Goal: Information Seeking & Learning: Learn about a topic

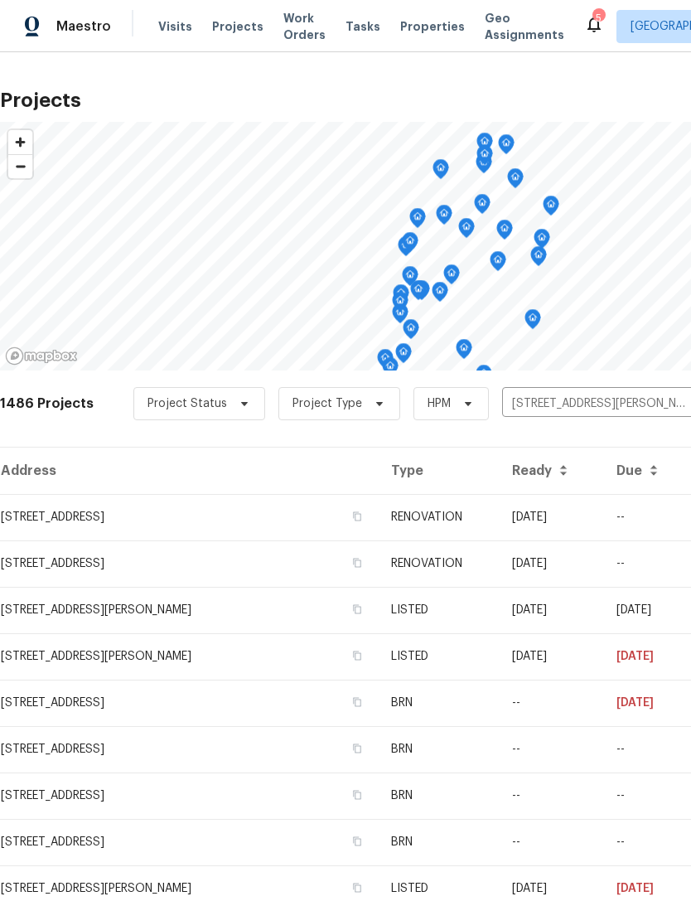
click at [400, 32] on span "Properties" at bounding box center [432, 26] width 65 height 17
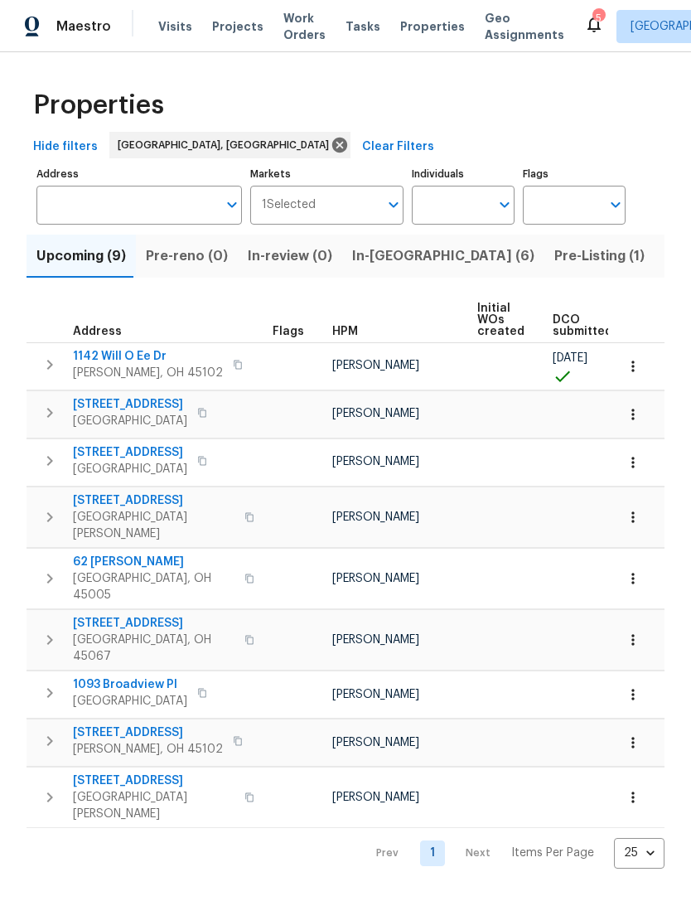
click at [119, 350] on span "1142 Will O Ee Dr" at bounding box center [148, 356] width 150 height 17
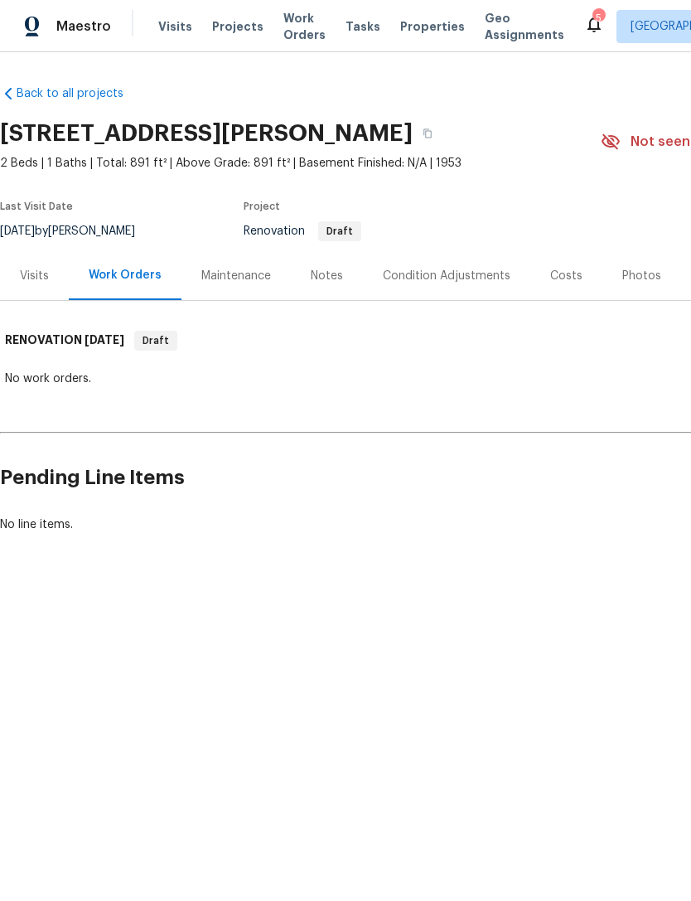
click at [328, 274] on div "Notes" at bounding box center [327, 276] width 32 height 17
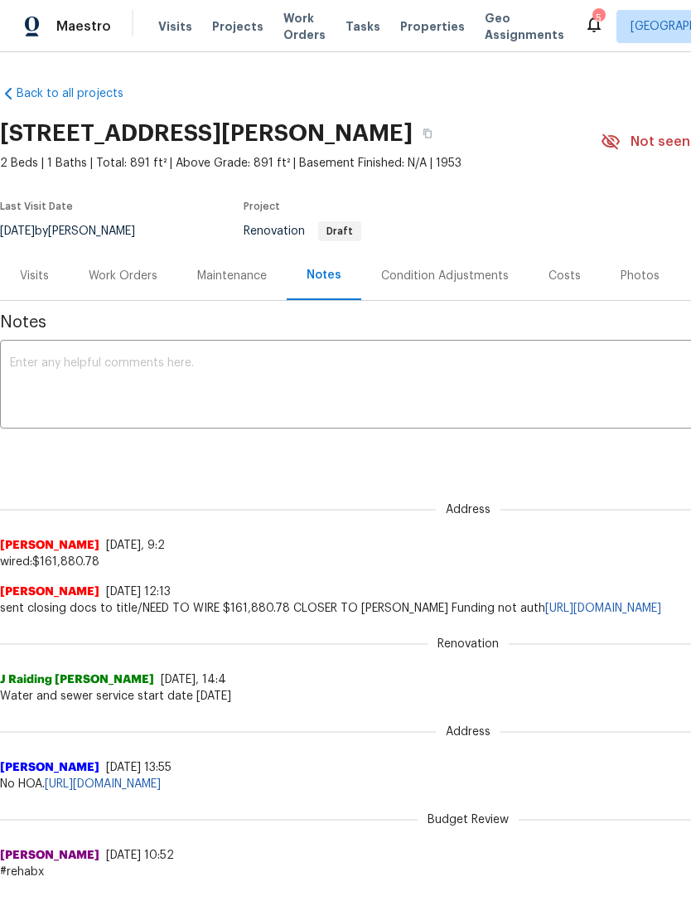
click at [32, 272] on div "Visits" at bounding box center [34, 276] width 29 height 17
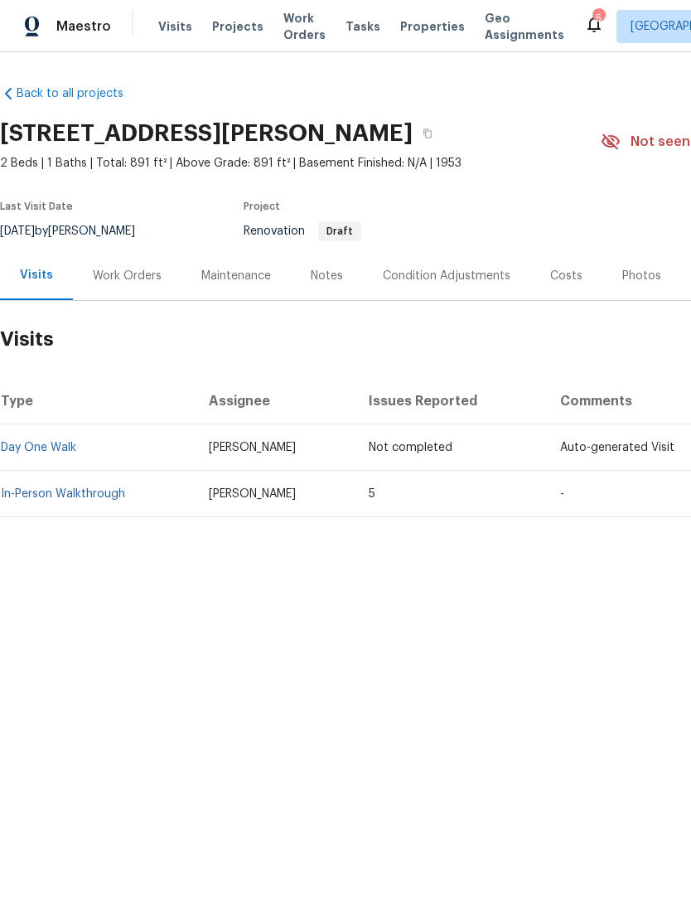
click at [93, 489] on link "In-Person Walkthrough" at bounding box center [63, 494] width 124 height 12
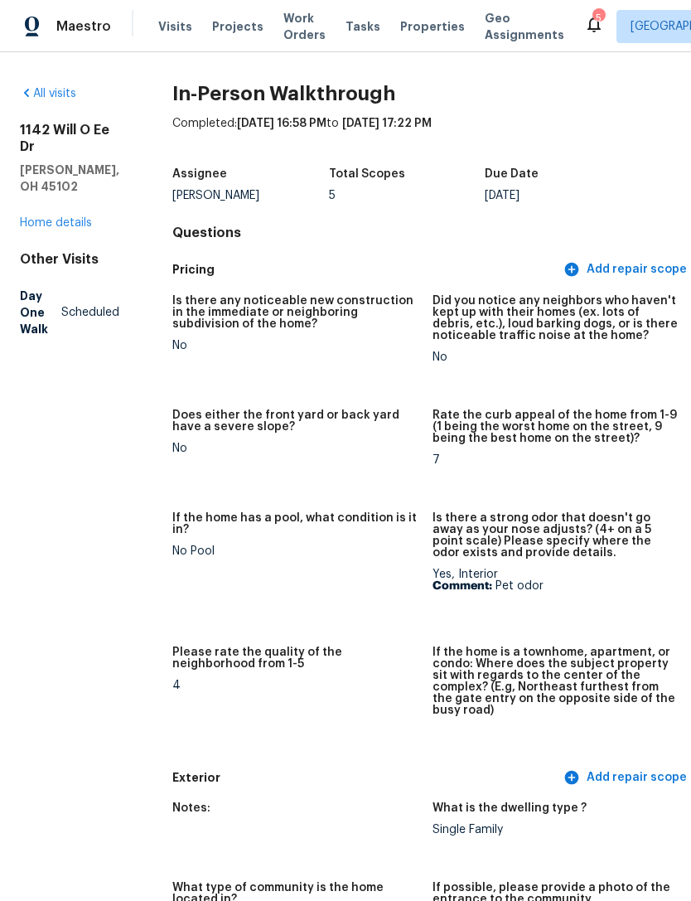
click at [60, 217] on link "Home details" at bounding box center [56, 223] width 72 height 12
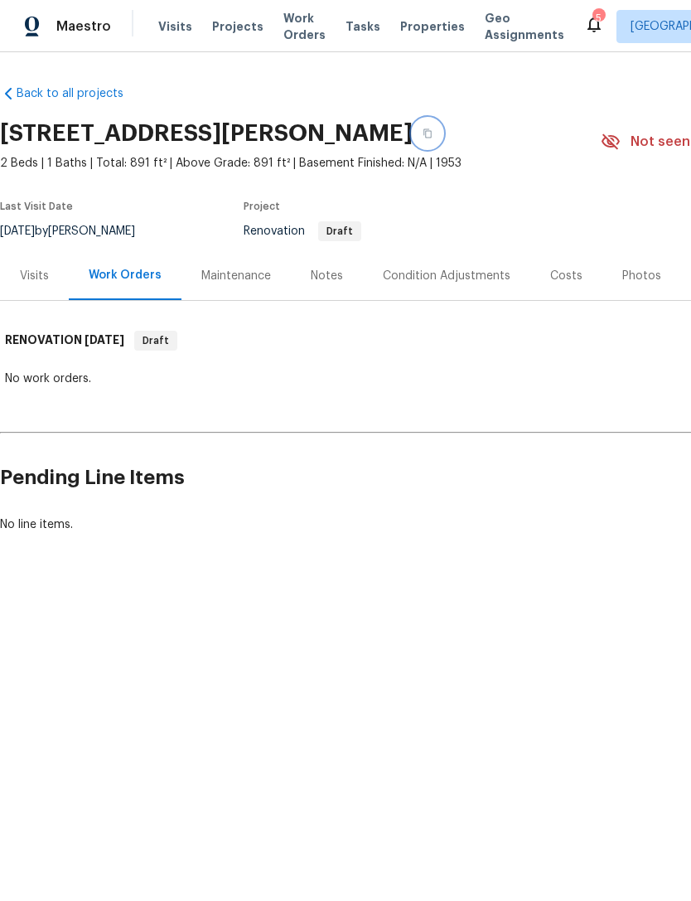
click at [424, 138] on icon "button" at bounding box center [428, 133] width 8 height 9
